Goal: Find specific page/section: Find specific page/section

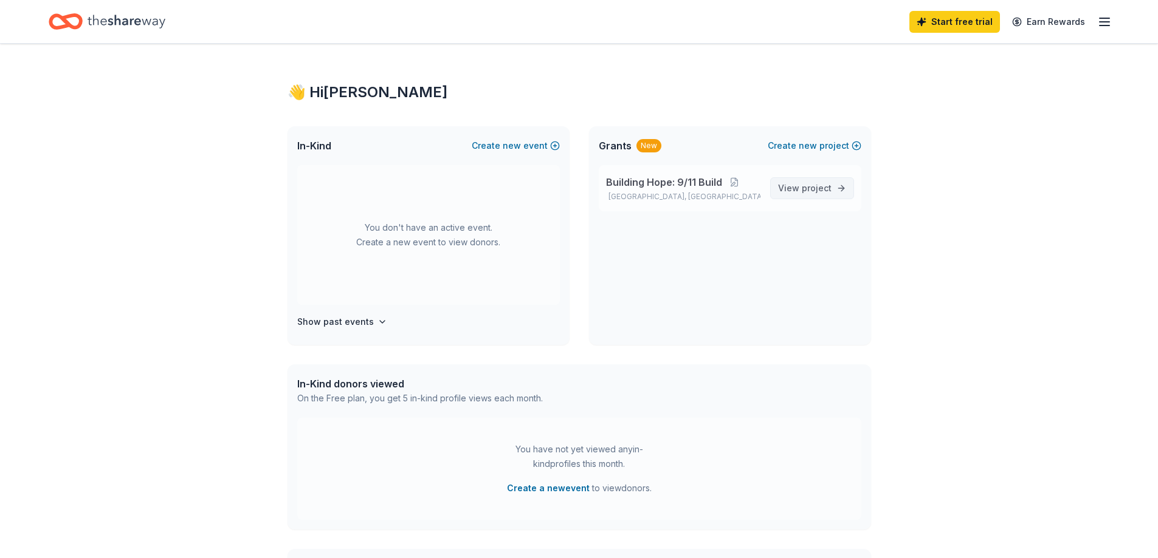
click at [802, 193] on span "project" at bounding box center [817, 188] width 30 height 10
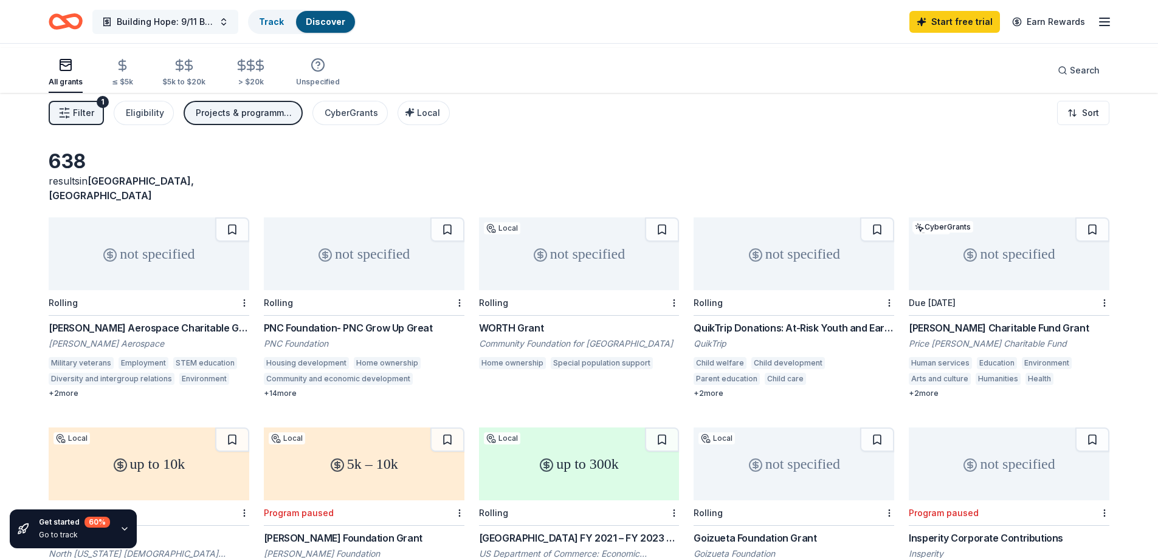
click at [209, 27] on span "Building Hope: 9/11 Build" at bounding box center [165, 22] width 97 height 15
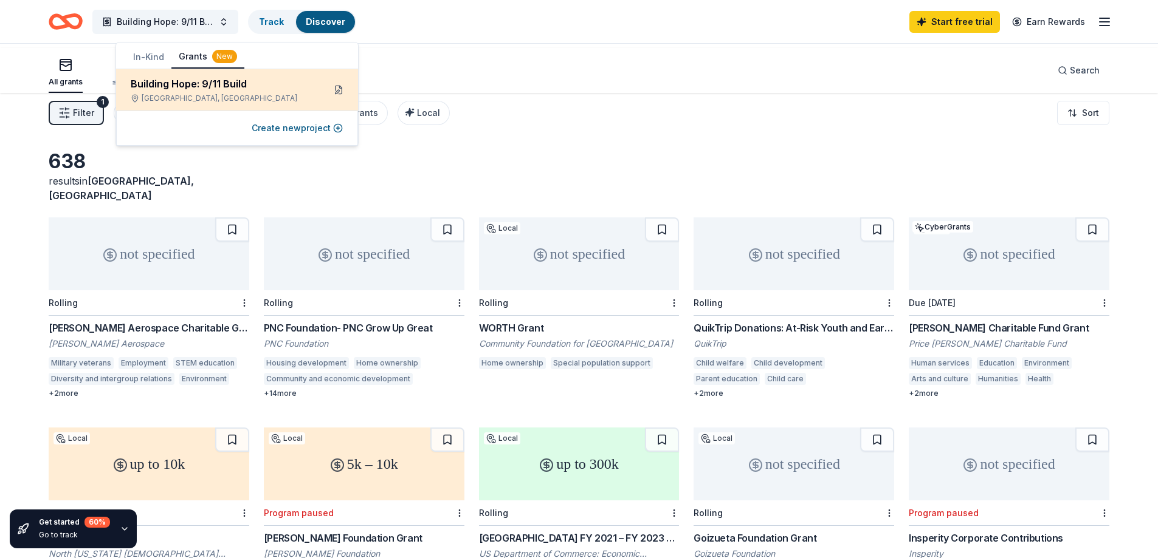
click at [343, 100] on button at bounding box center [338, 89] width 19 height 19
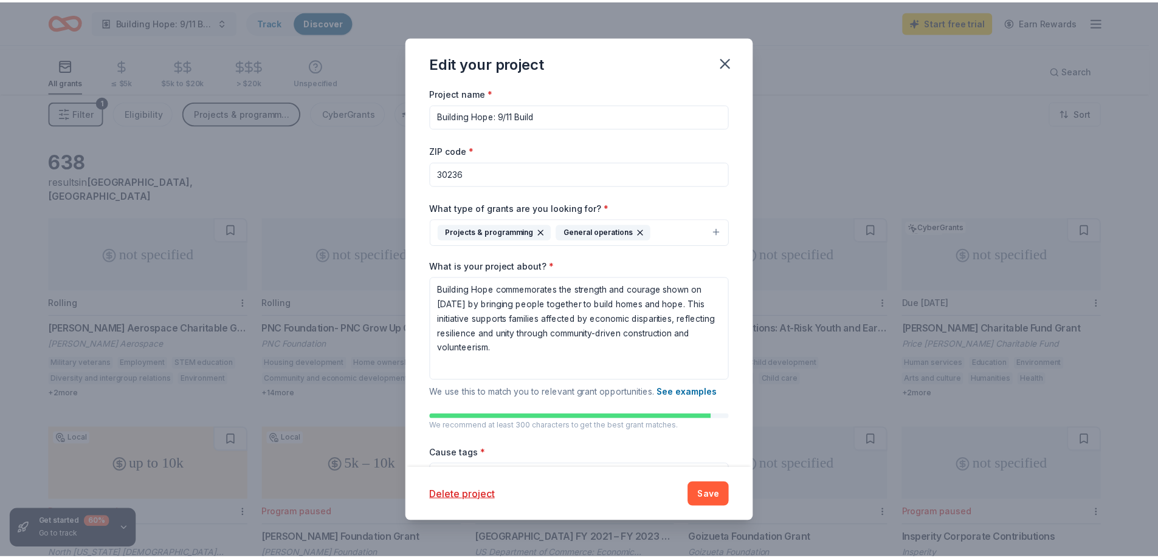
scroll to position [1, 0]
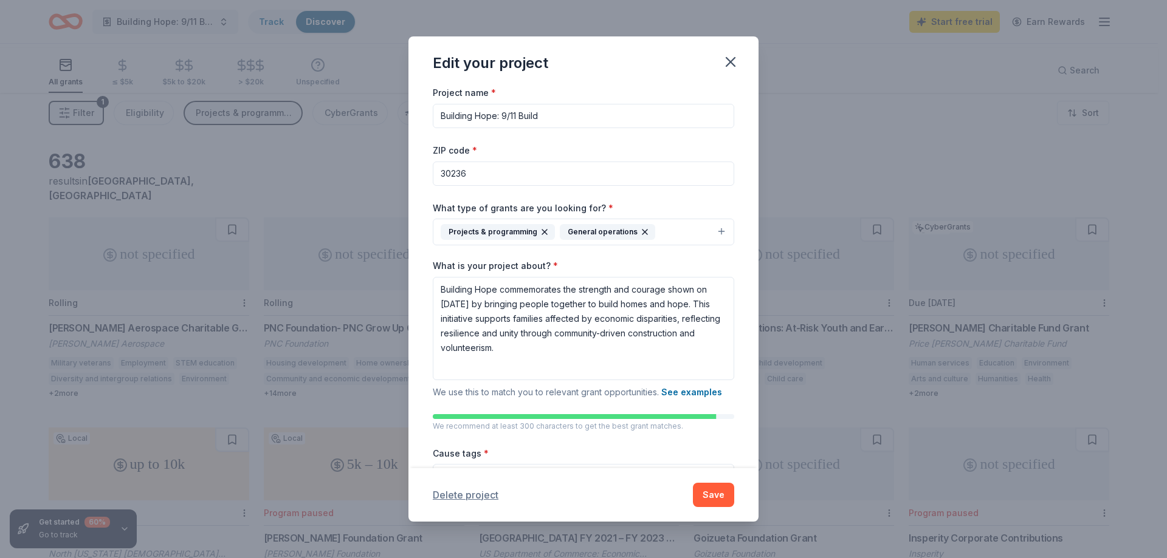
click at [433, 488] on button "Delete project" at bounding box center [466, 495] width 66 height 15
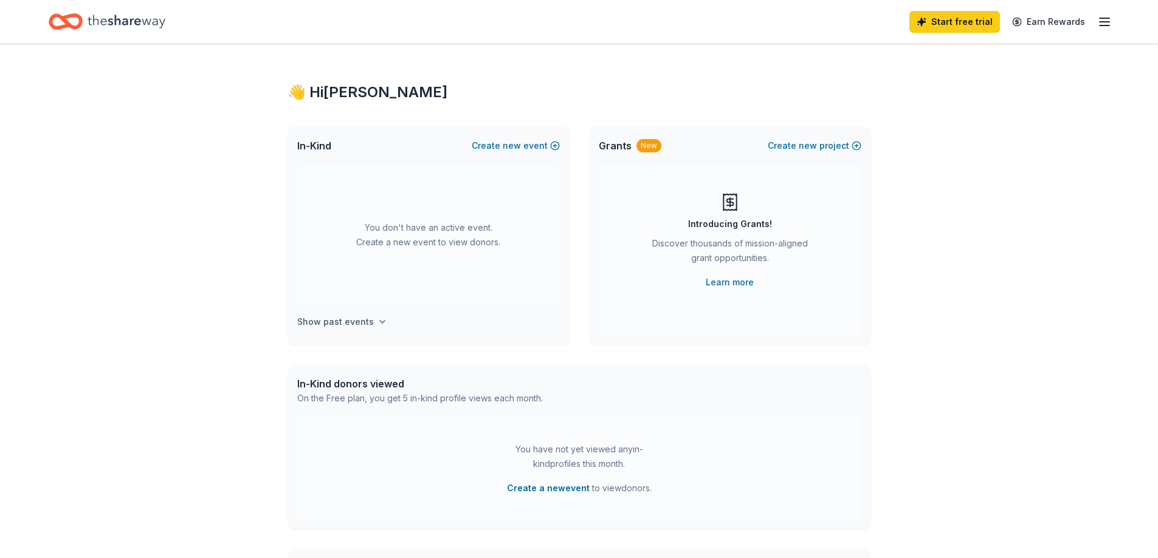
click at [374, 329] on h4 "Show past events" at bounding box center [335, 322] width 77 height 15
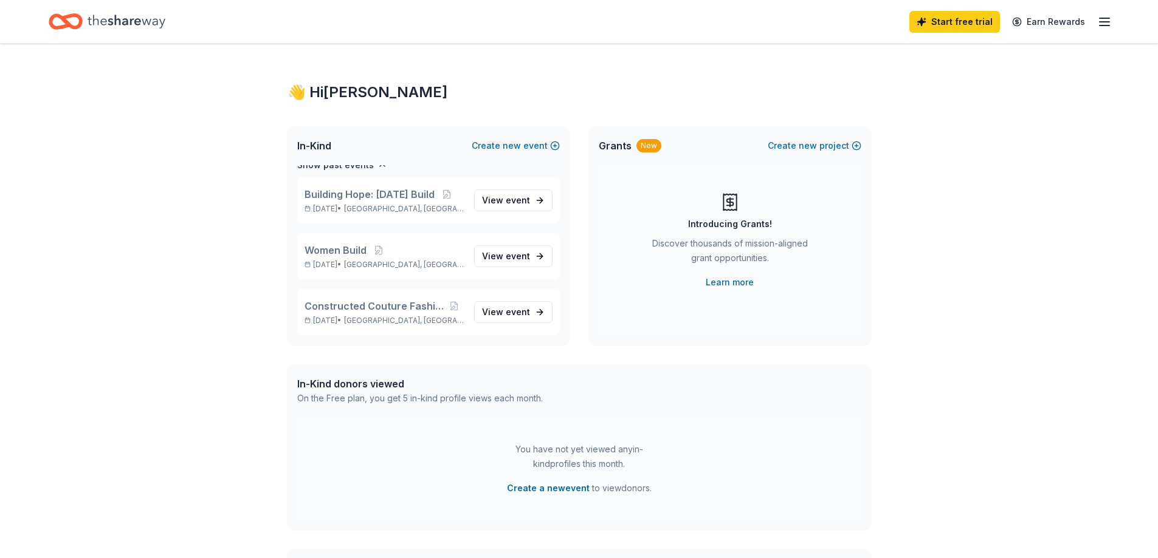
scroll to position [35, 0]
click at [718, 154] on div "Grants New Create new project" at bounding box center [730, 145] width 282 height 39
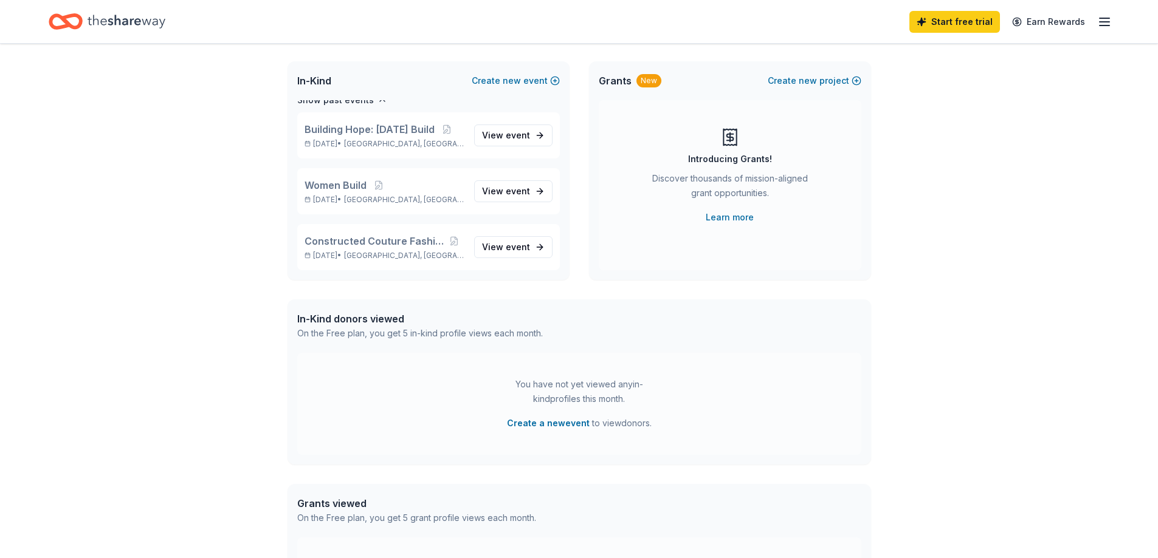
scroll to position [214, 0]
